Goal: Book appointment/travel/reservation

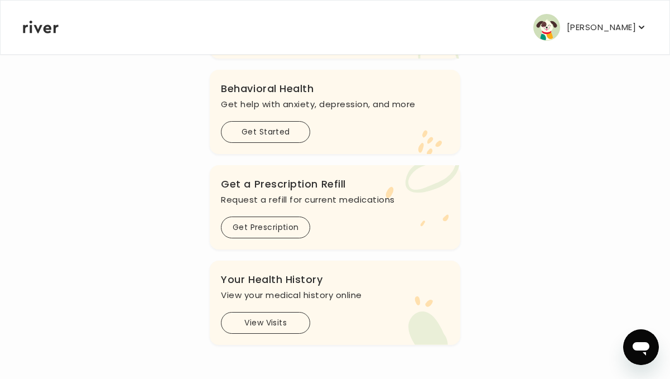
scroll to position [319, 0]
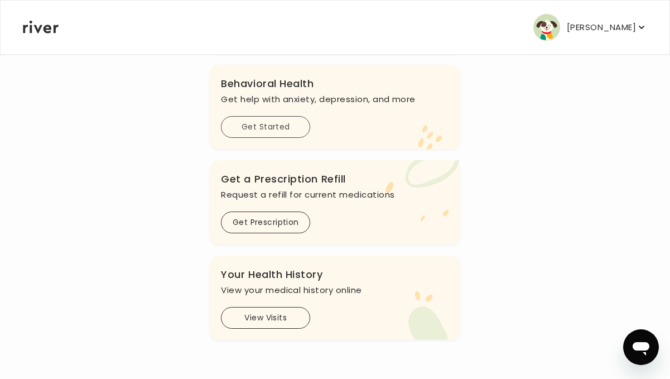
click at [266, 138] on button "Get Started" at bounding box center [265, 127] width 89 height 22
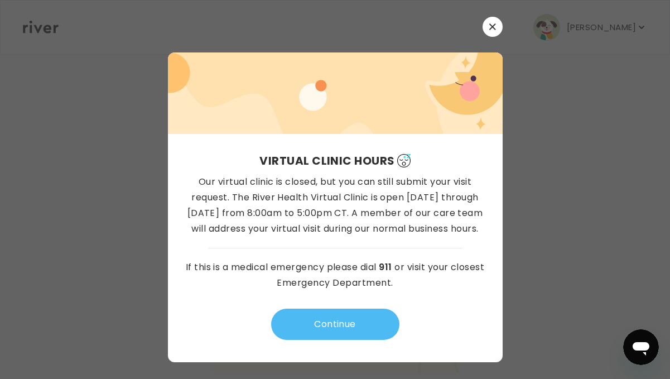
click at [329, 316] on button "Continue" at bounding box center [335, 324] width 128 height 31
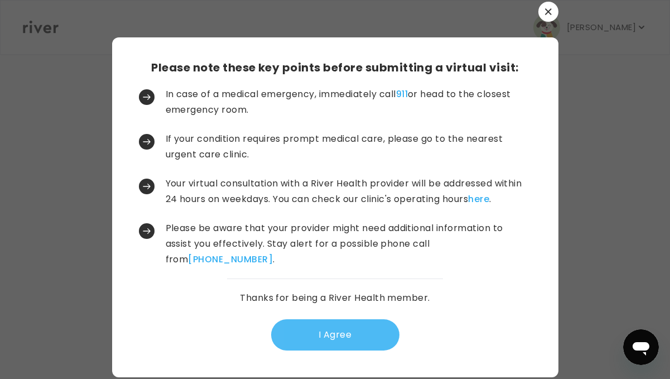
click at [347, 345] on button "I Agree" at bounding box center [335, 334] width 128 height 31
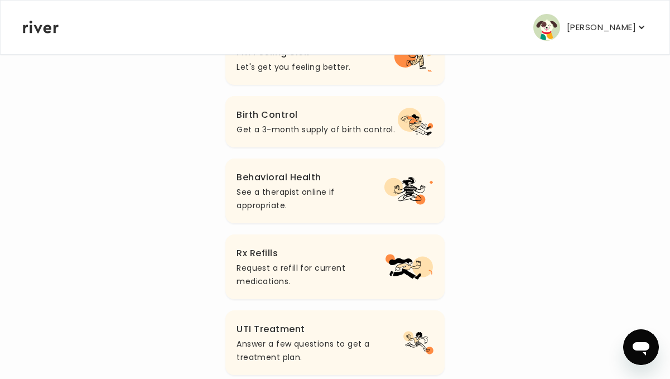
scroll to position [162, 0]
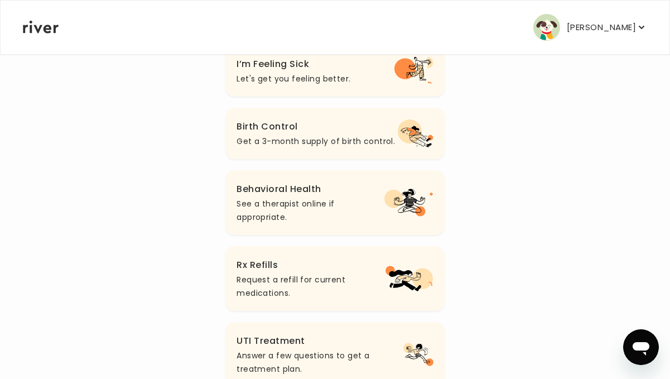
click at [334, 195] on h3 "Behavioral Health" at bounding box center [311, 189] width 148 height 16
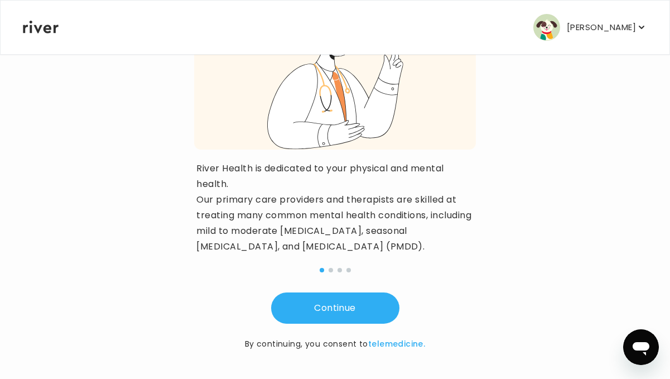
scroll to position [176, 0]
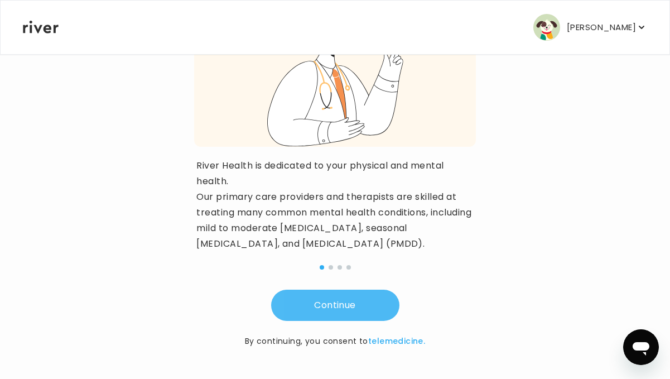
click at [355, 312] on button "Continue" at bounding box center [335, 305] width 128 height 31
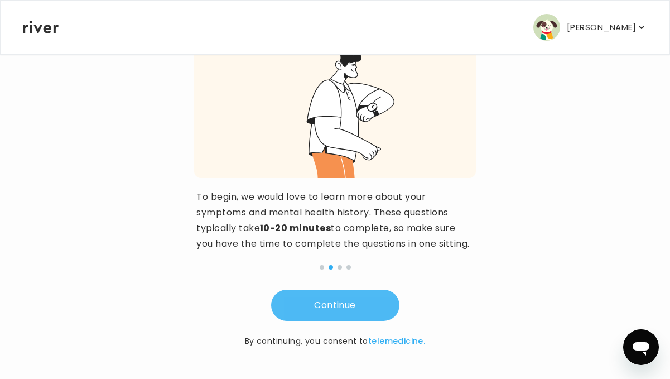
click at [376, 305] on button "Continue" at bounding box center [335, 305] width 128 height 31
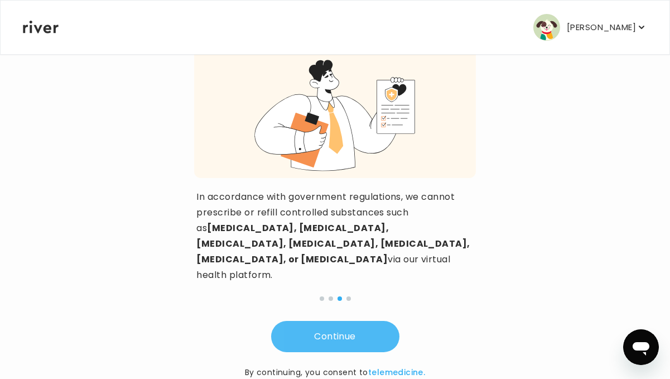
click at [343, 321] on button "Continue" at bounding box center [335, 336] width 128 height 31
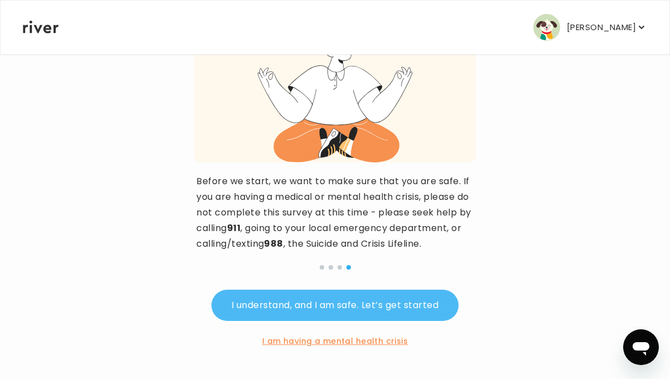
click at [417, 299] on button "I understand, and I am safe. Let’s get started" at bounding box center [334, 305] width 247 height 31
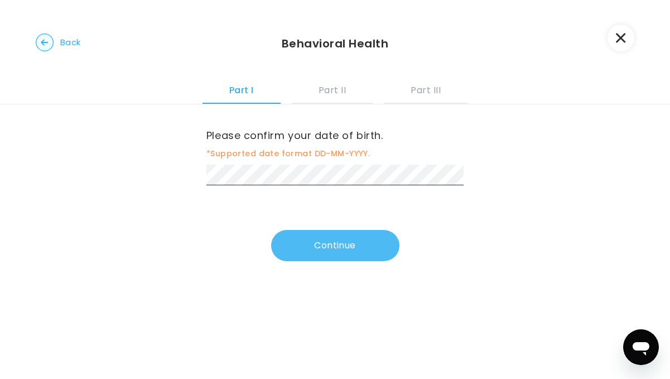
click at [376, 252] on button "Continue" at bounding box center [335, 245] width 128 height 31
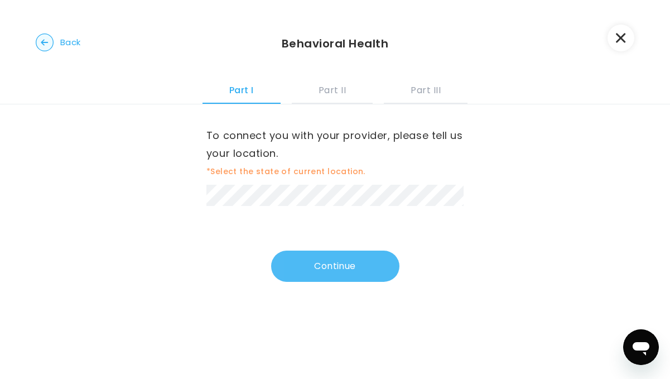
click at [320, 263] on button "Continue" at bounding box center [335, 266] width 128 height 31
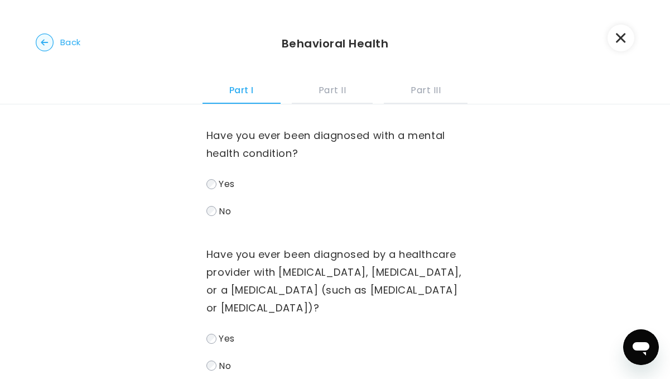
click at [216, 186] on label "Yes" at bounding box center [334, 184] width 257 height 16
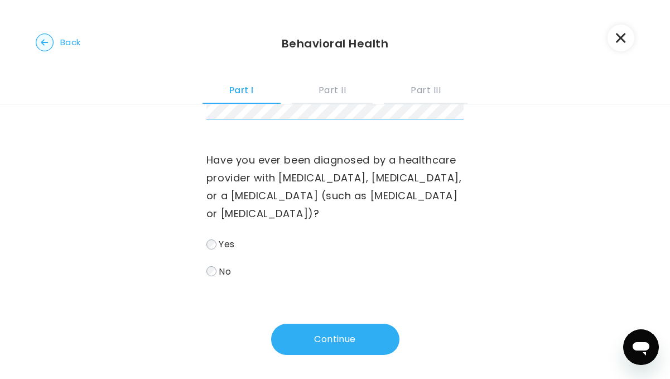
scroll to position [388, 0]
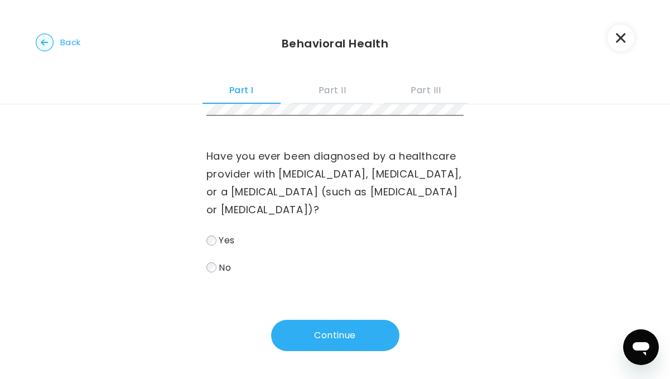
click at [219, 245] on span "Yes" at bounding box center [227, 240] width 16 height 13
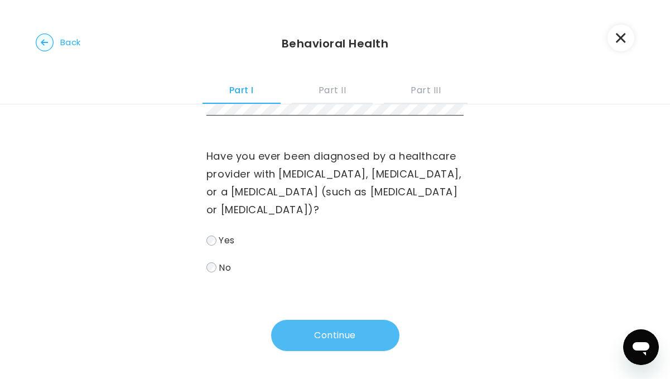
click at [326, 340] on button "Continue" at bounding box center [335, 335] width 128 height 31
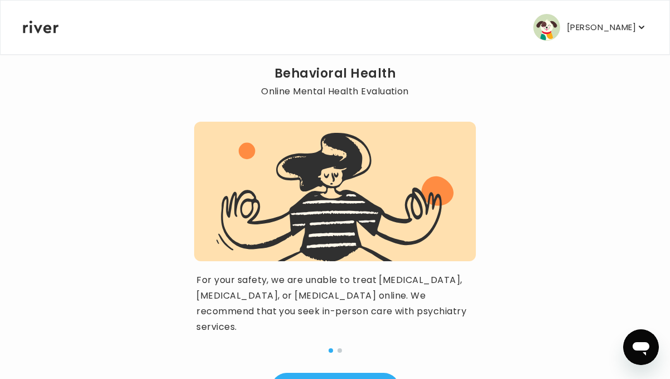
scroll to position [98, 0]
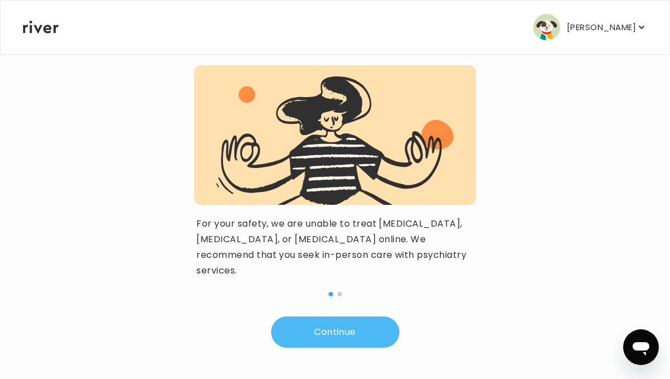
click at [325, 331] on button "Continue" at bounding box center [335, 331] width 128 height 31
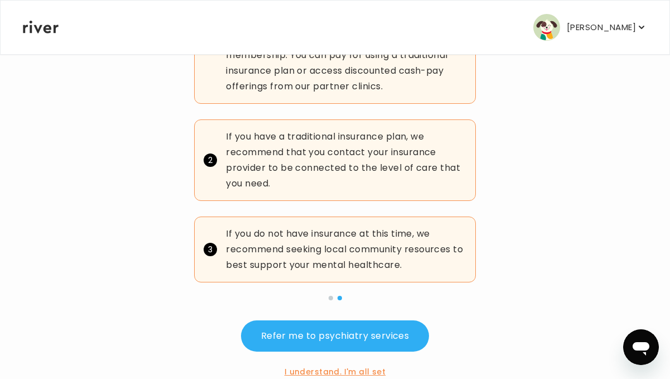
scroll to position [245, 0]
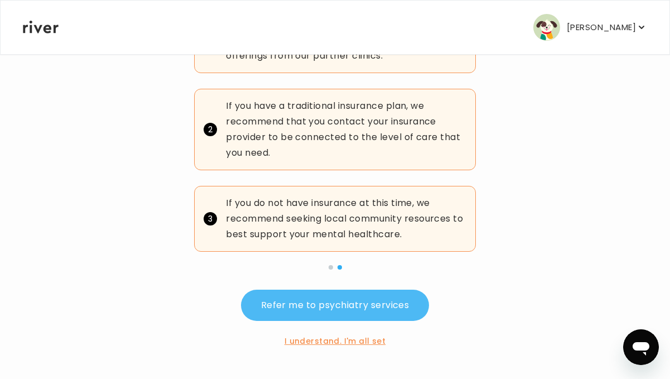
click at [344, 313] on button "Refer me to psychiatry services" at bounding box center [335, 305] width 189 height 31
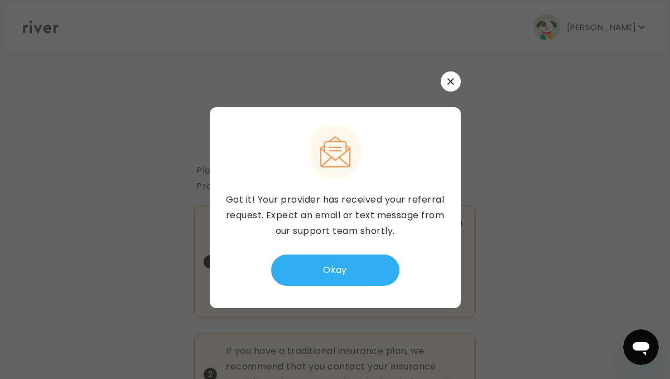
scroll to position [0, 0]
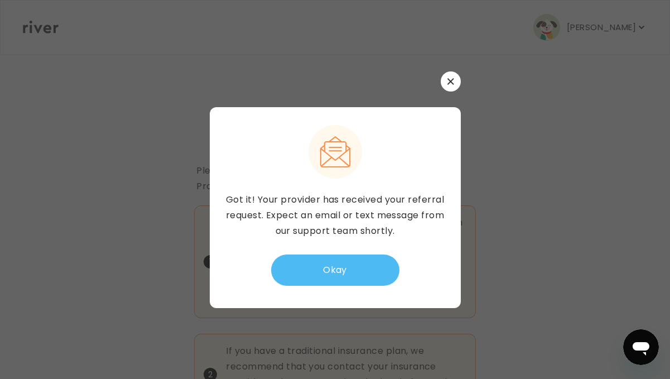
click at [348, 277] on button "Okay" at bounding box center [335, 269] width 128 height 31
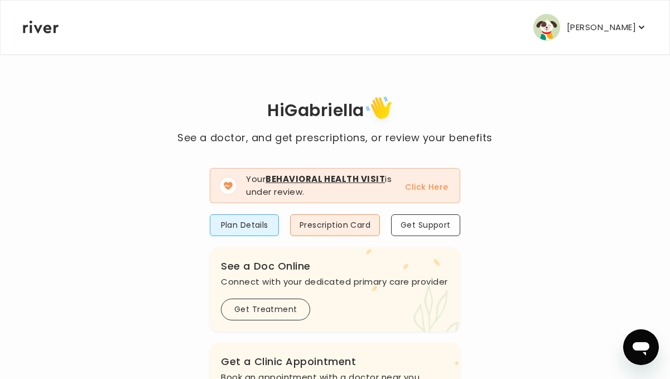
click at [426, 191] on button "Click Here" at bounding box center [426, 186] width 43 height 13
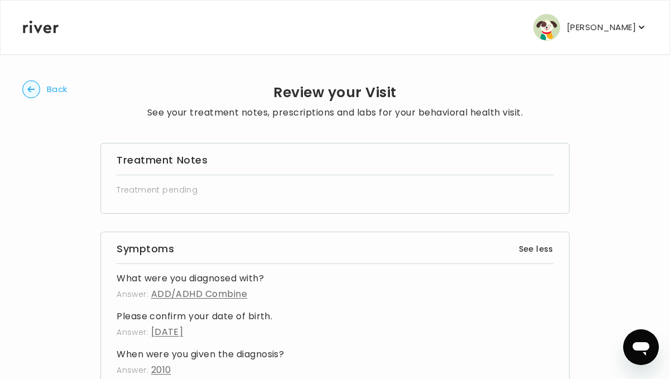
click at [33, 88] on circle "button" at bounding box center [31, 89] width 17 height 17
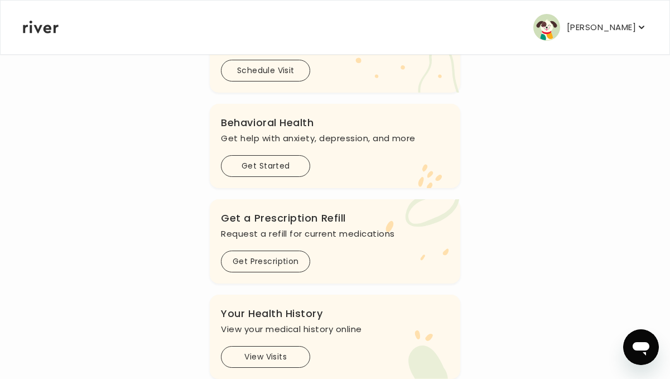
scroll to position [364, 0]
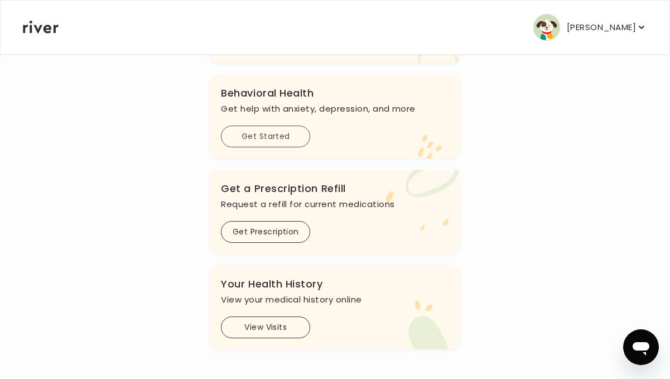
click at [242, 147] on button "Get Started" at bounding box center [265, 137] width 89 height 22
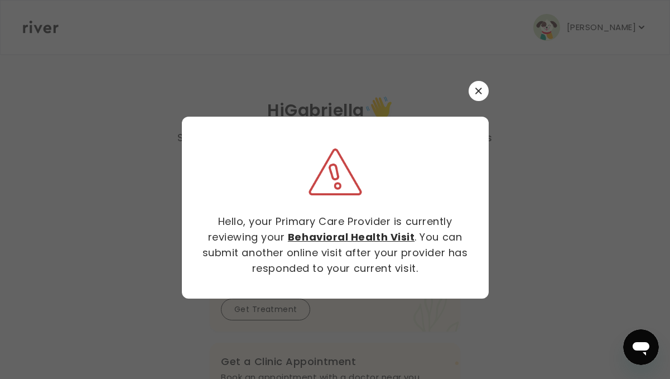
click at [482, 95] on button "button" at bounding box center [479, 91] width 20 height 20
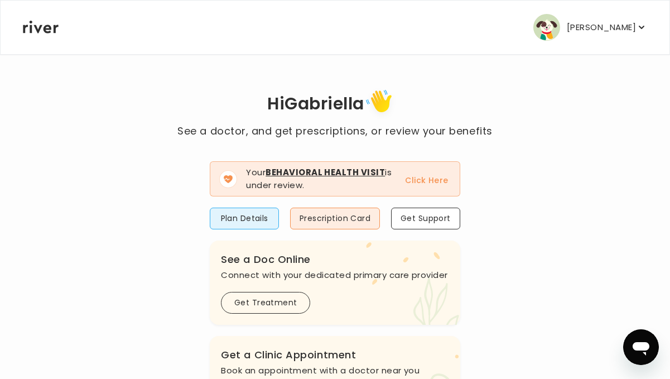
scroll to position [12, 0]
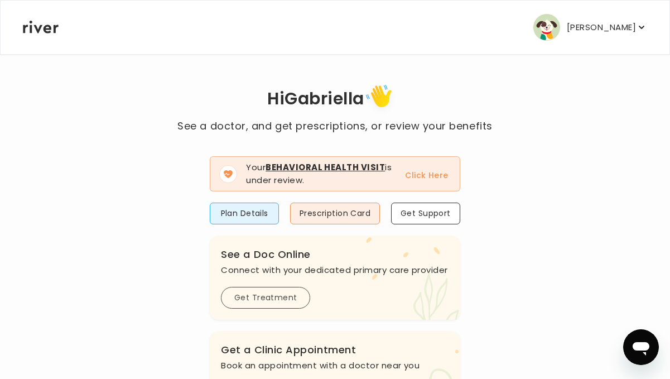
click at [288, 309] on button "Get Treatment" at bounding box center [265, 298] width 89 height 22
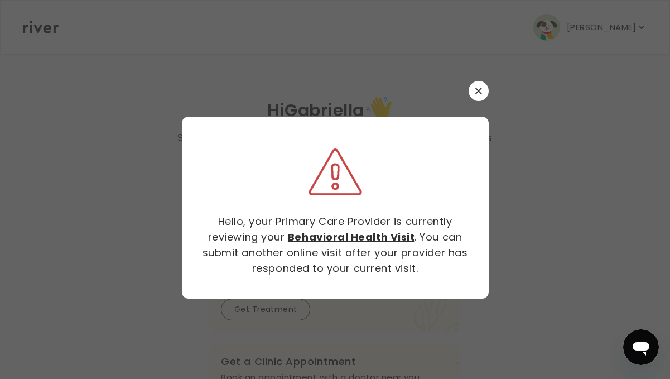
click at [473, 94] on button "button" at bounding box center [479, 91] width 20 height 20
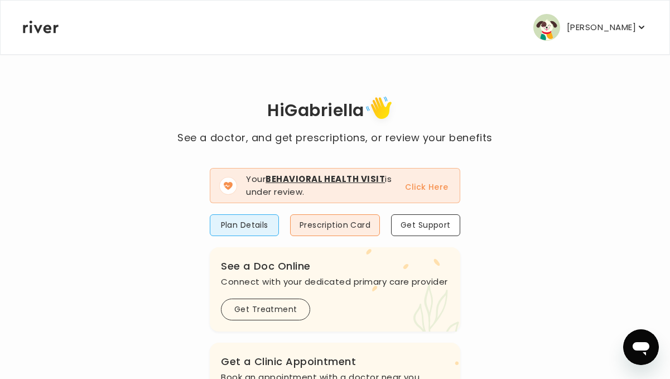
click at [653, 20] on nav "Gabriella Fitzpatrick Profile Add Family Activate Card Reimbursement Terms of S…" at bounding box center [335, 28] width 669 height 54
click at [642, 28] on icon "button" at bounding box center [642, 27] width 6 height 3
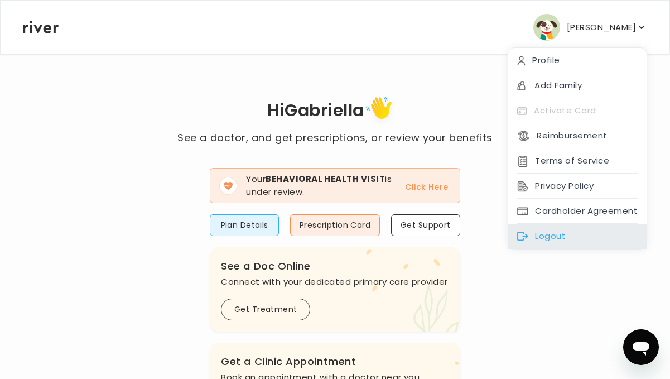
click at [547, 237] on div "Logout" at bounding box center [577, 236] width 138 height 25
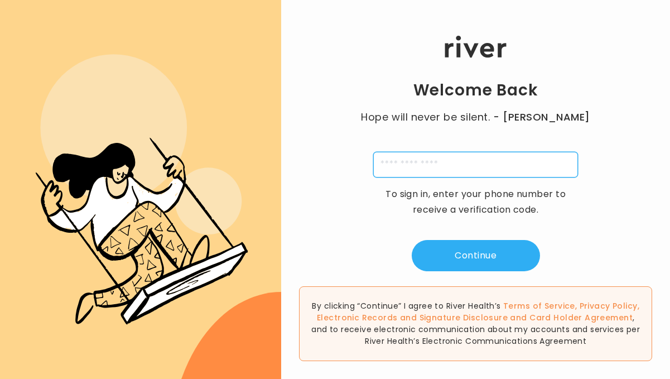
click at [413, 153] on input "tel" at bounding box center [475, 165] width 205 height 26
type input "**********"
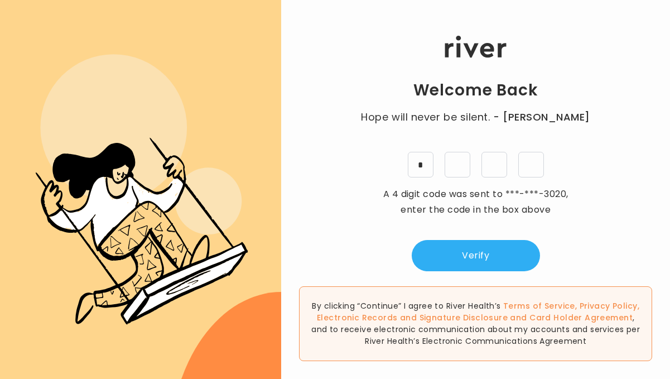
type input "*"
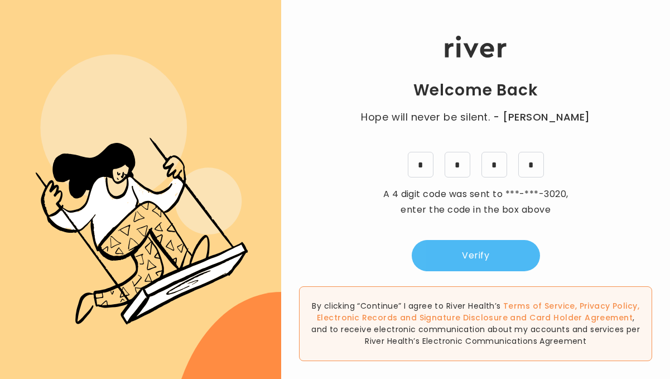
click at [467, 261] on button "Verify" at bounding box center [476, 255] width 128 height 31
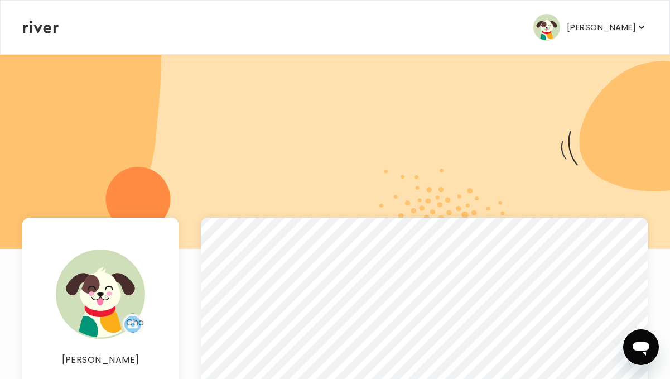
click at [589, 27] on p "[PERSON_NAME]" at bounding box center [601, 28] width 69 height 16
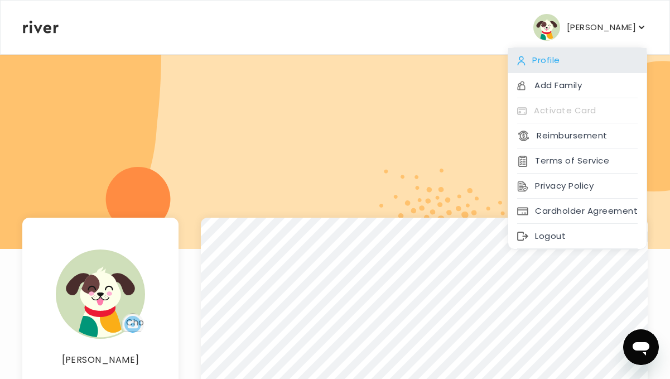
click at [564, 66] on div "Profile" at bounding box center [577, 60] width 138 height 25
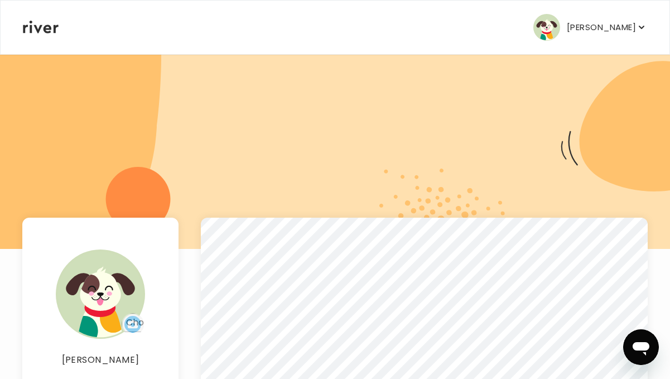
click at [533, 30] on img "button" at bounding box center [546, 27] width 27 height 27
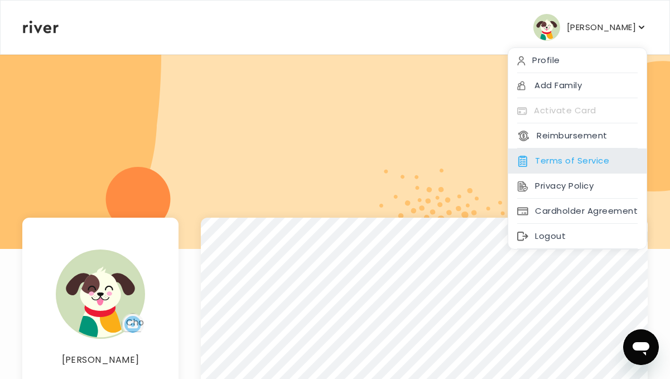
click at [564, 163] on div "Terms of Service" at bounding box center [577, 160] width 138 height 25
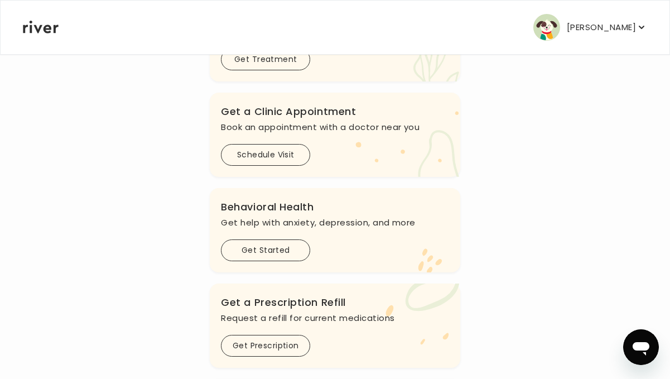
scroll to position [249, 0]
click at [276, 166] on button "Schedule Visit" at bounding box center [265, 156] width 89 height 22
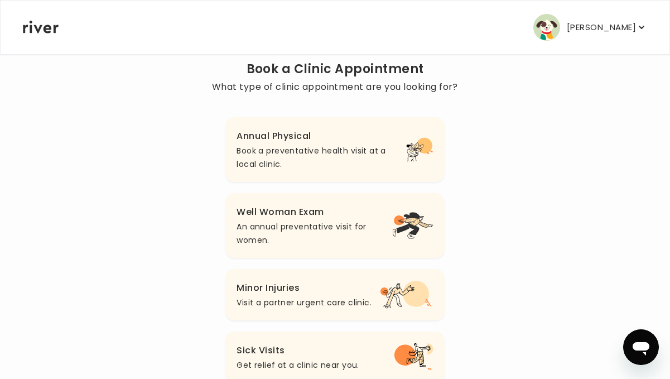
scroll to position [85, 0]
click at [383, 167] on p "Book a preventative health visit at a local clinic." at bounding box center [322, 158] width 170 height 27
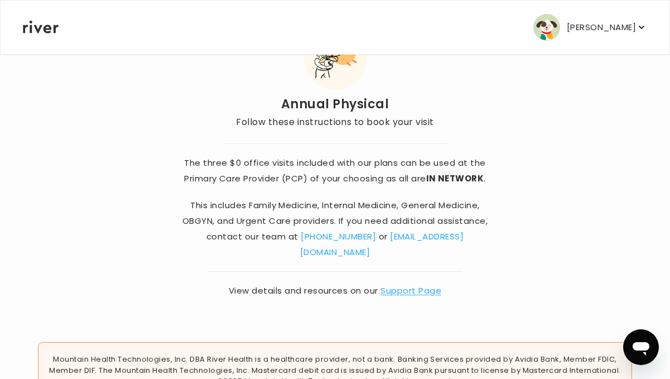
scroll to position [63, 0]
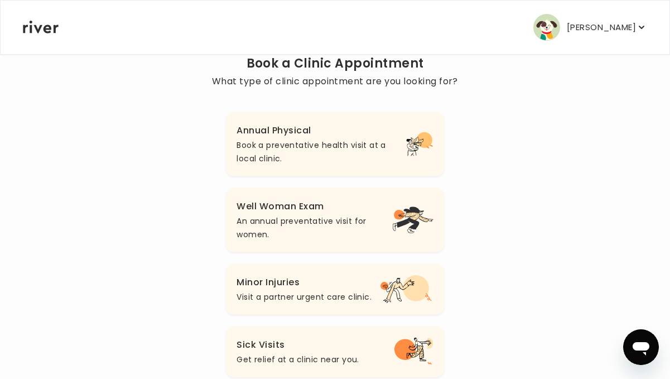
scroll to position [85, 0]
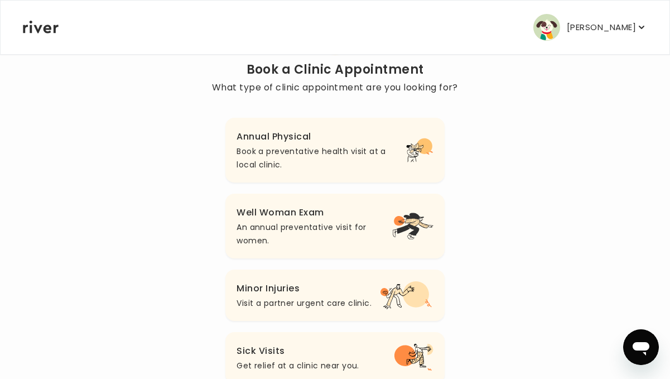
click at [333, 225] on p "An annual preventative visit for women." at bounding box center [315, 233] width 156 height 27
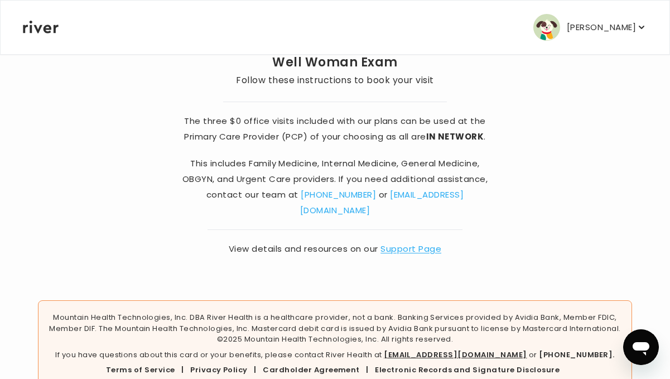
scroll to position [102, 0]
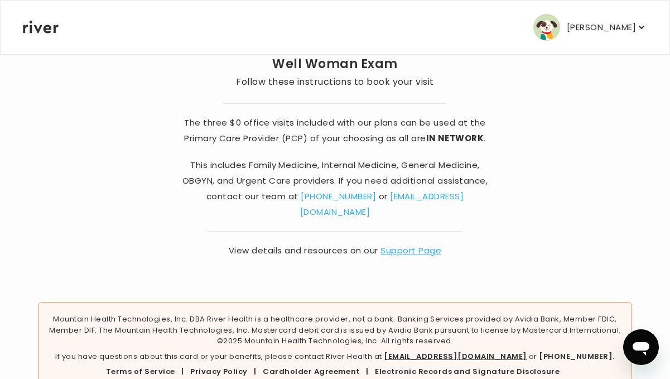
drag, startPoint x: 635, startPoint y: 21, endPoint x: 623, endPoint y: 17, distance: 12.9
click at [633, 20] on p "Gabriella Fitzpatrick" at bounding box center [601, 28] width 69 height 16
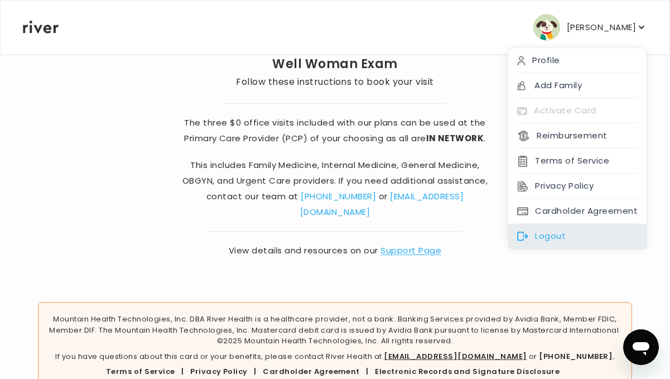
click at [547, 237] on div "Logout" at bounding box center [577, 236] width 138 height 25
